Goal: Transaction & Acquisition: Purchase product/service

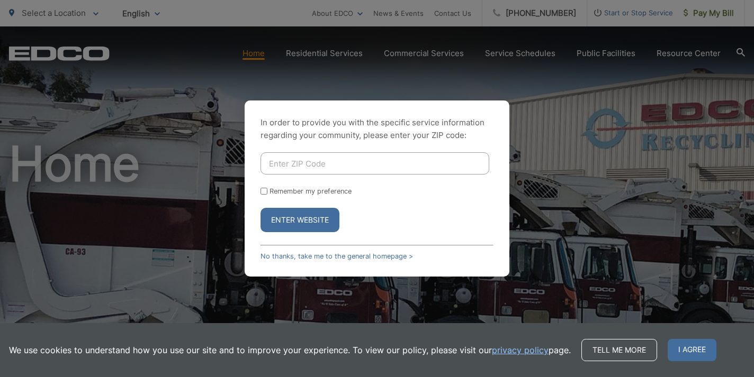
click at [373, 162] on input "Enter ZIP Code" at bounding box center [374, 163] width 229 height 22
type input "92028"
click at [289, 188] on label "Remember my preference" at bounding box center [310, 191] width 82 height 8
click at [267, 188] on input "Remember my preference" at bounding box center [263, 191] width 7 height 7
checkbox input "true"
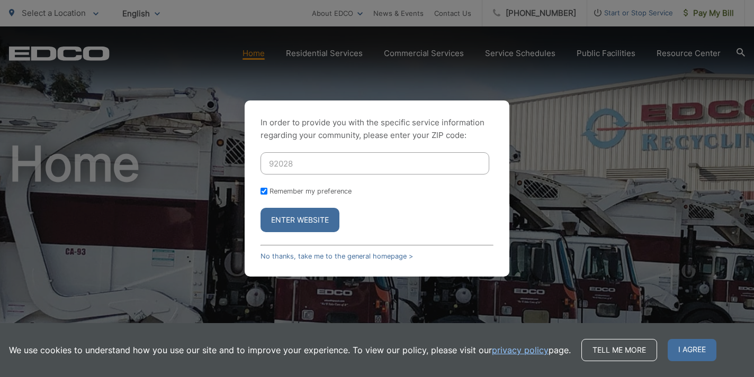
checkbox input "true"
click at [295, 218] on button "Enter Website" at bounding box center [299, 220] width 79 height 24
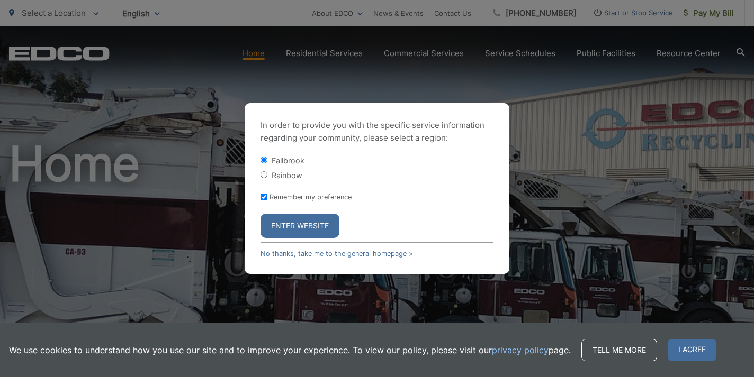
click at [299, 226] on button "Enter Website" at bounding box center [299, 226] width 79 height 24
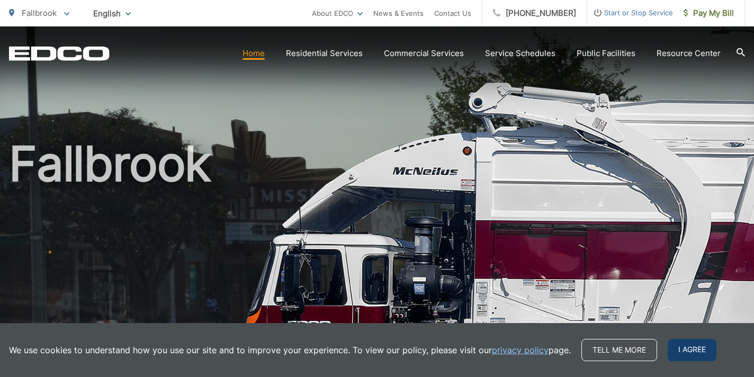
click at [689, 345] on span "I agree" at bounding box center [691, 350] width 49 height 22
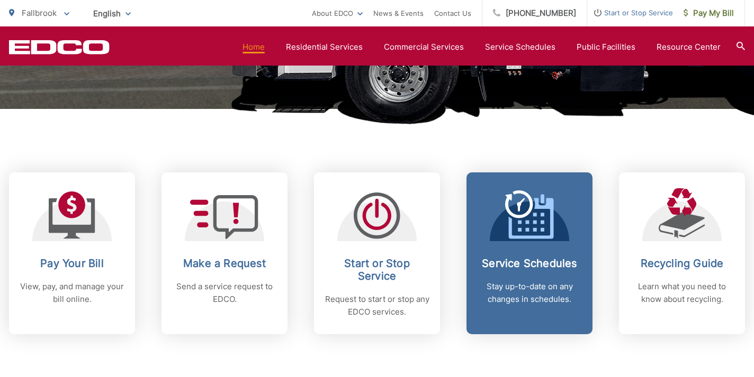
scroll to position [355, 0]
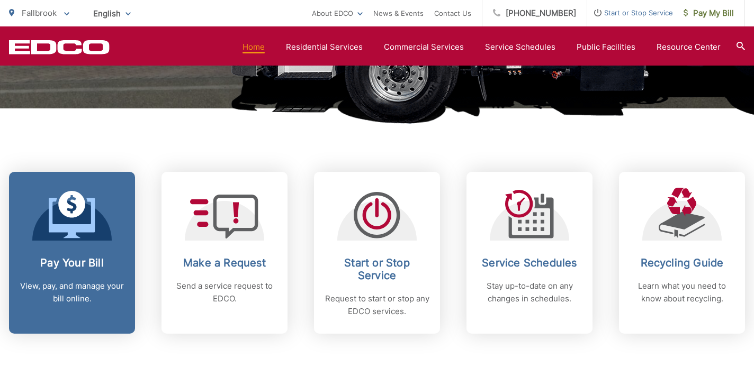
click at [69, 227] on icon at bounding box center [72, 218] width 46 height 40
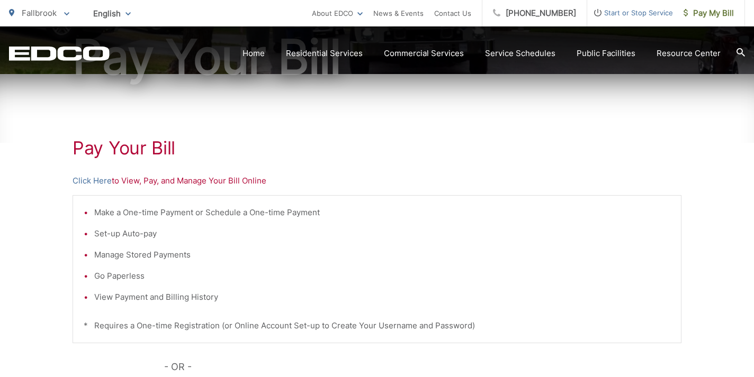
scroll to position [139, 0]
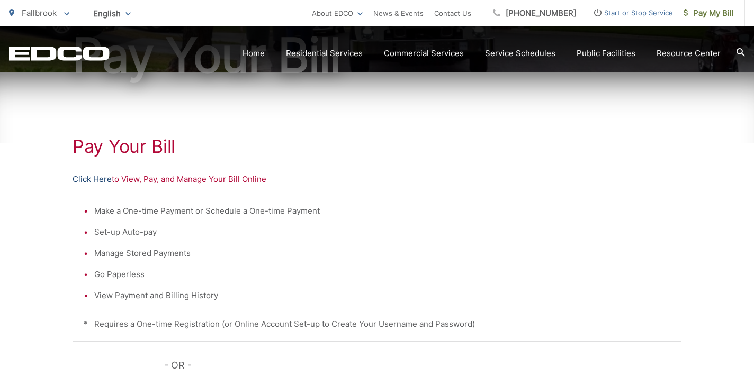
click at [93, 179] on link "Click Here" at bounding box center [92, 179] width 39 height 13
